Goal: Task Accomplishment & Management: Use online tool/utility

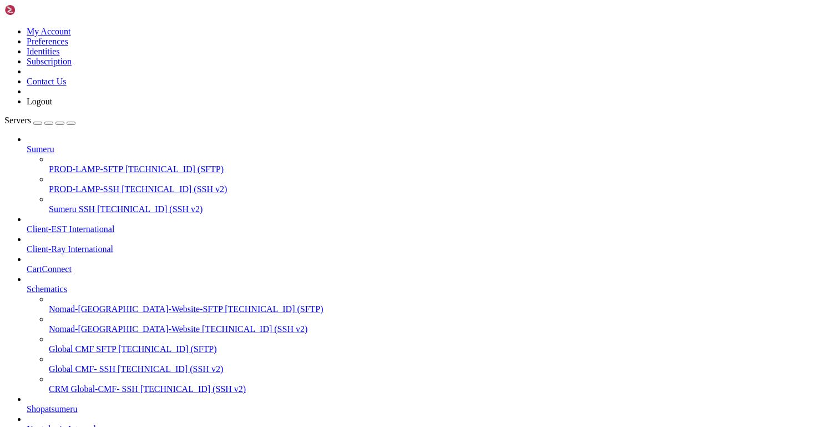
scroll to position [2094, 0]
